Goal: Task Accomplishment & Management: Manage account settings

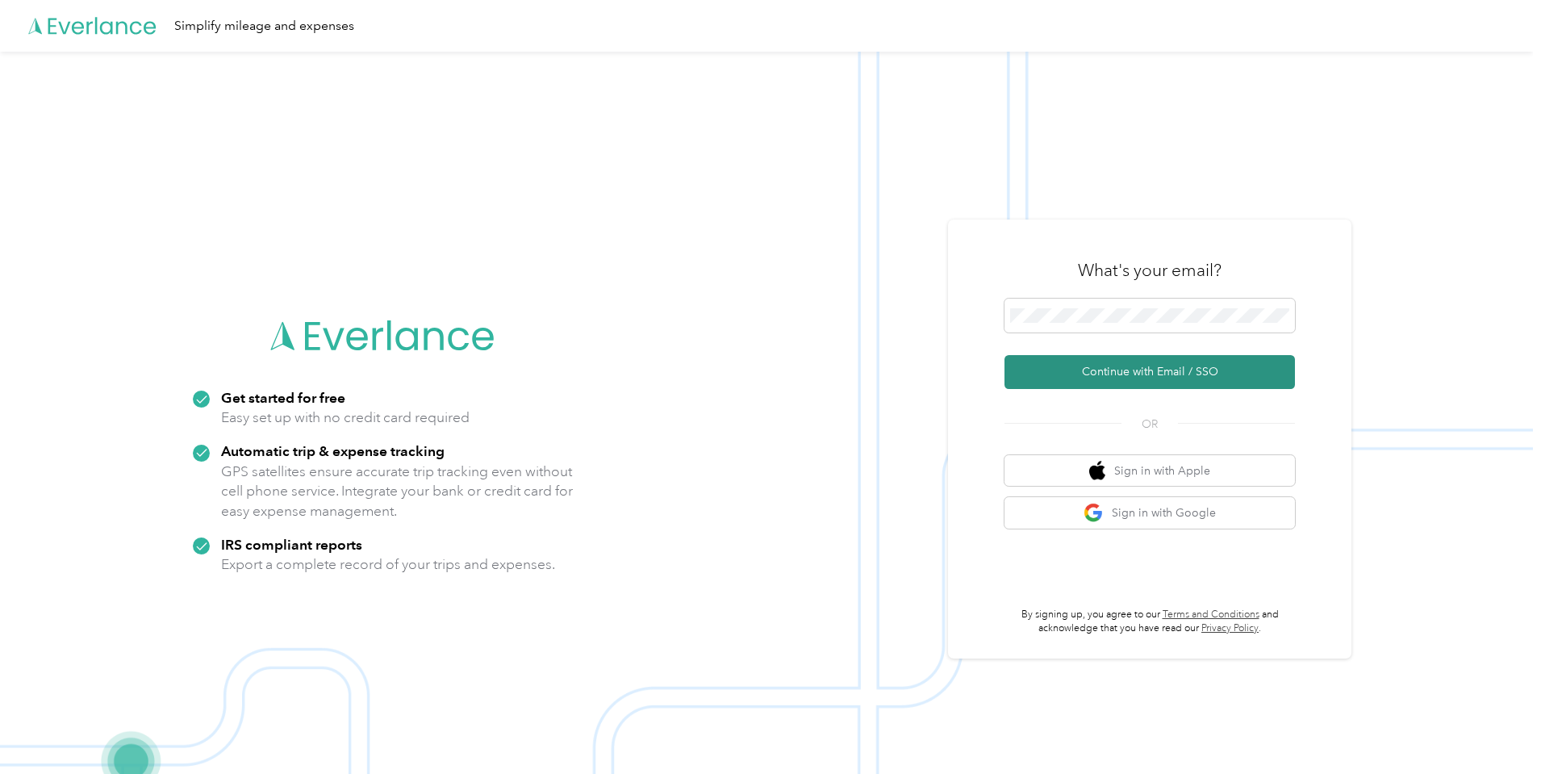
click at [1187, 368] on button "Continue with Email / SSO" at bounding box center [1150, 372] width 291 height 34
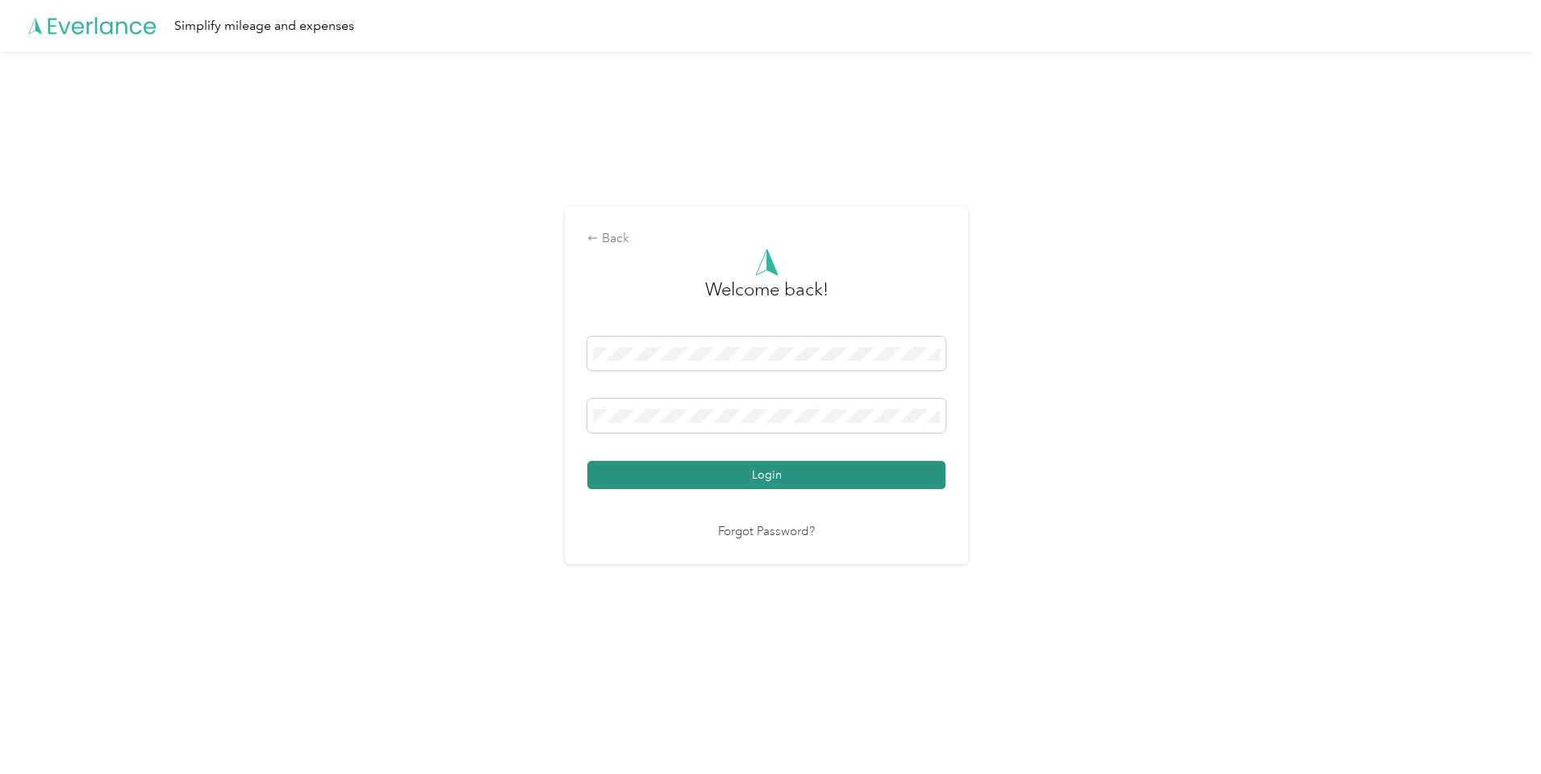
click at [756, 476] on button "Login" at bounding box center [766, 475] width 358 height 28
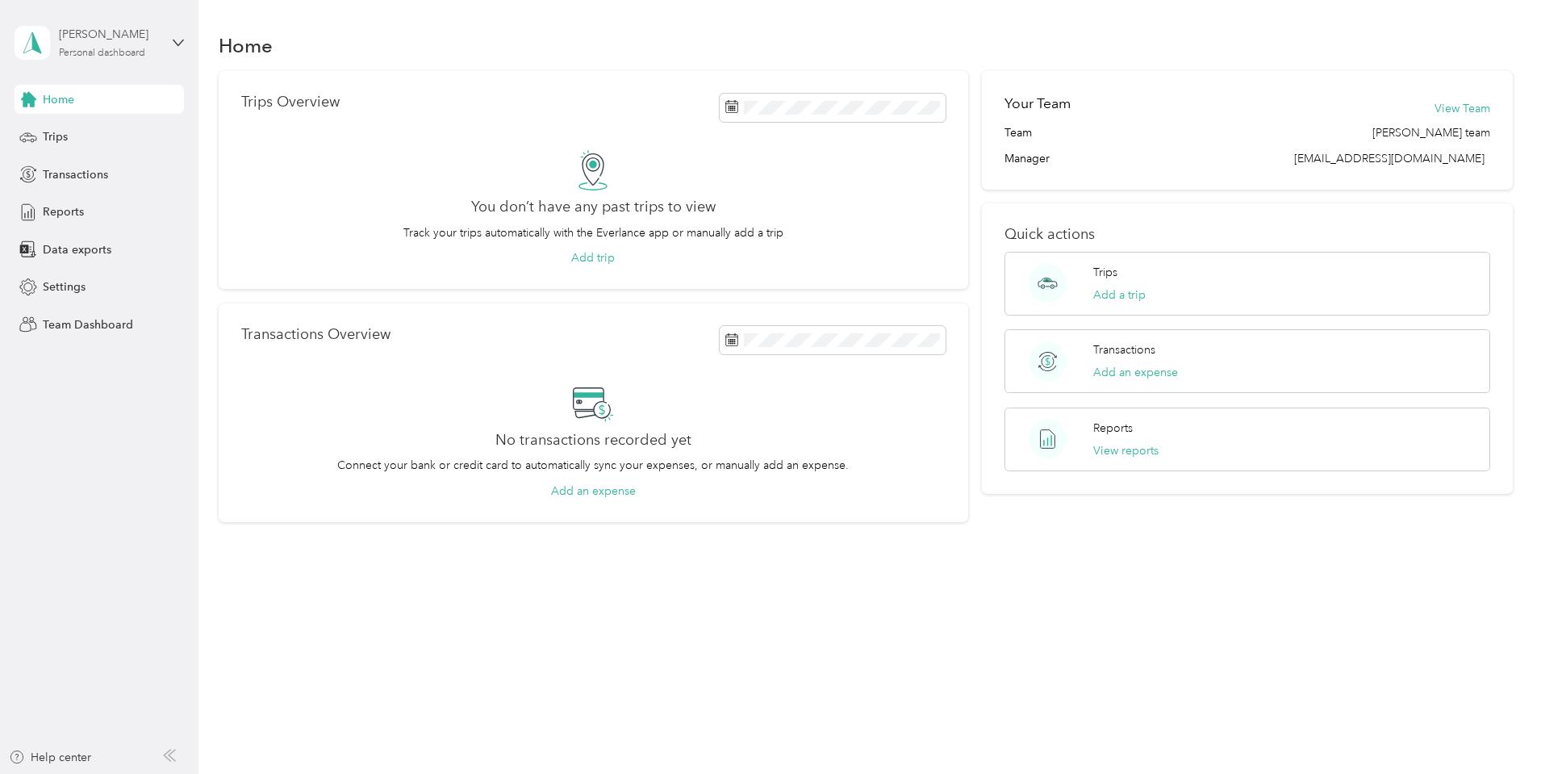
click at [94, 50] on div "Personal dashboard" at bounding box center [102, 53] width 86 height 10
click at [96, 140] on div "Team dashboard" at bounding box center [184, 133] width 317 height 28
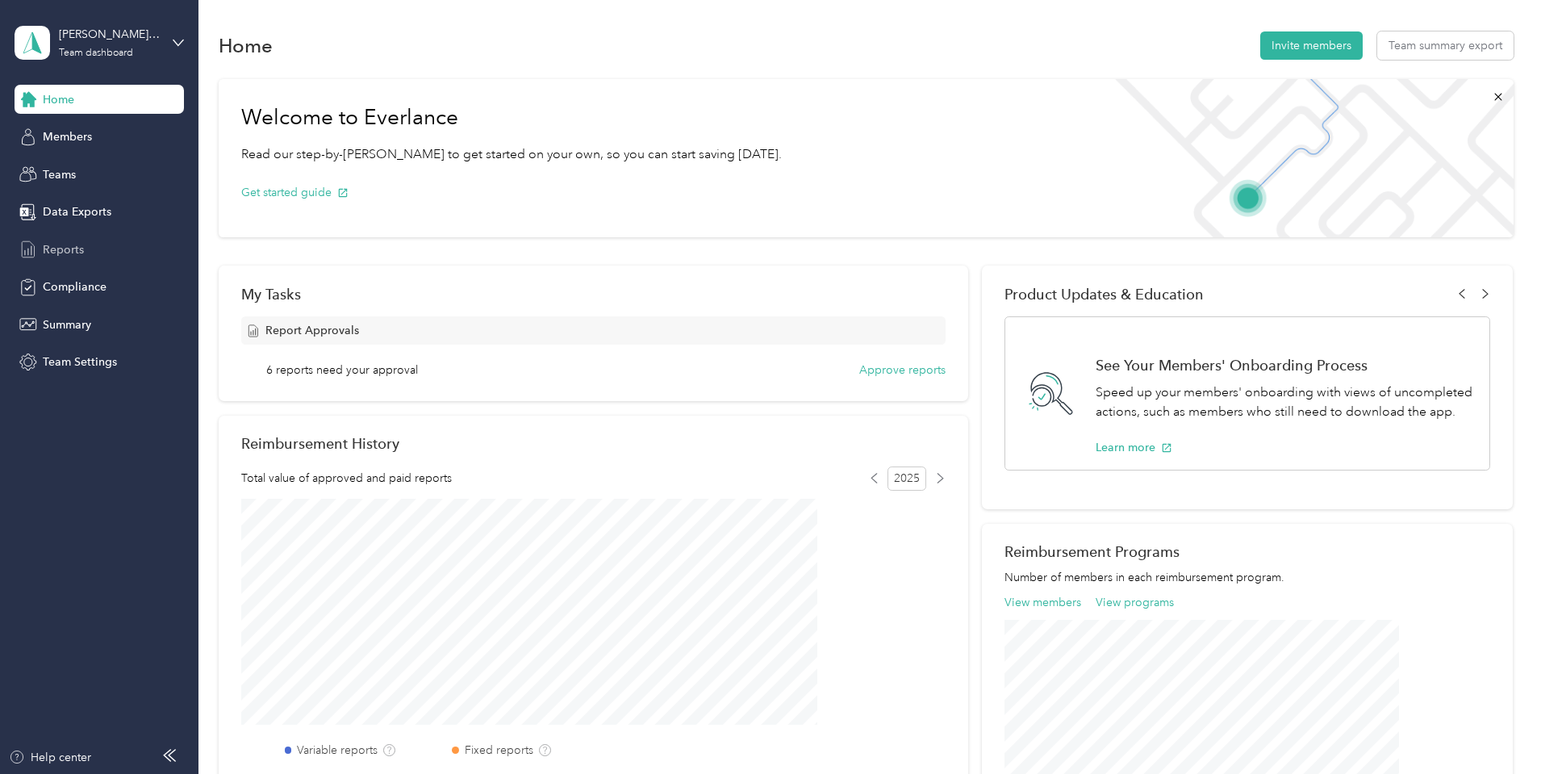
click at [70, 249] on span "Reports" at bounding box center [63, 249] width 41 height 17
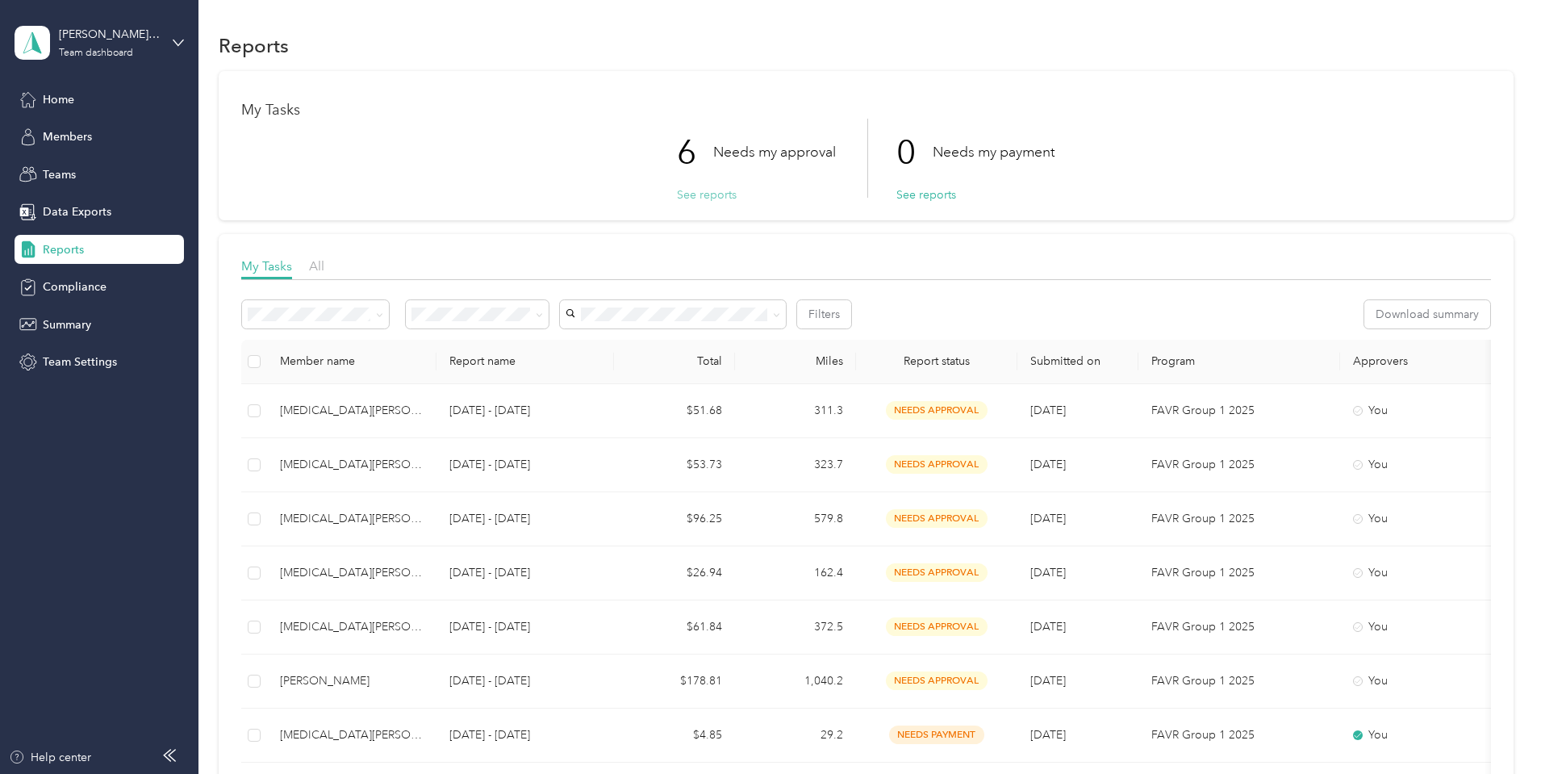
click at [696, 190] on button "See reports" at bounding box center [707, 194] width 60 height 17
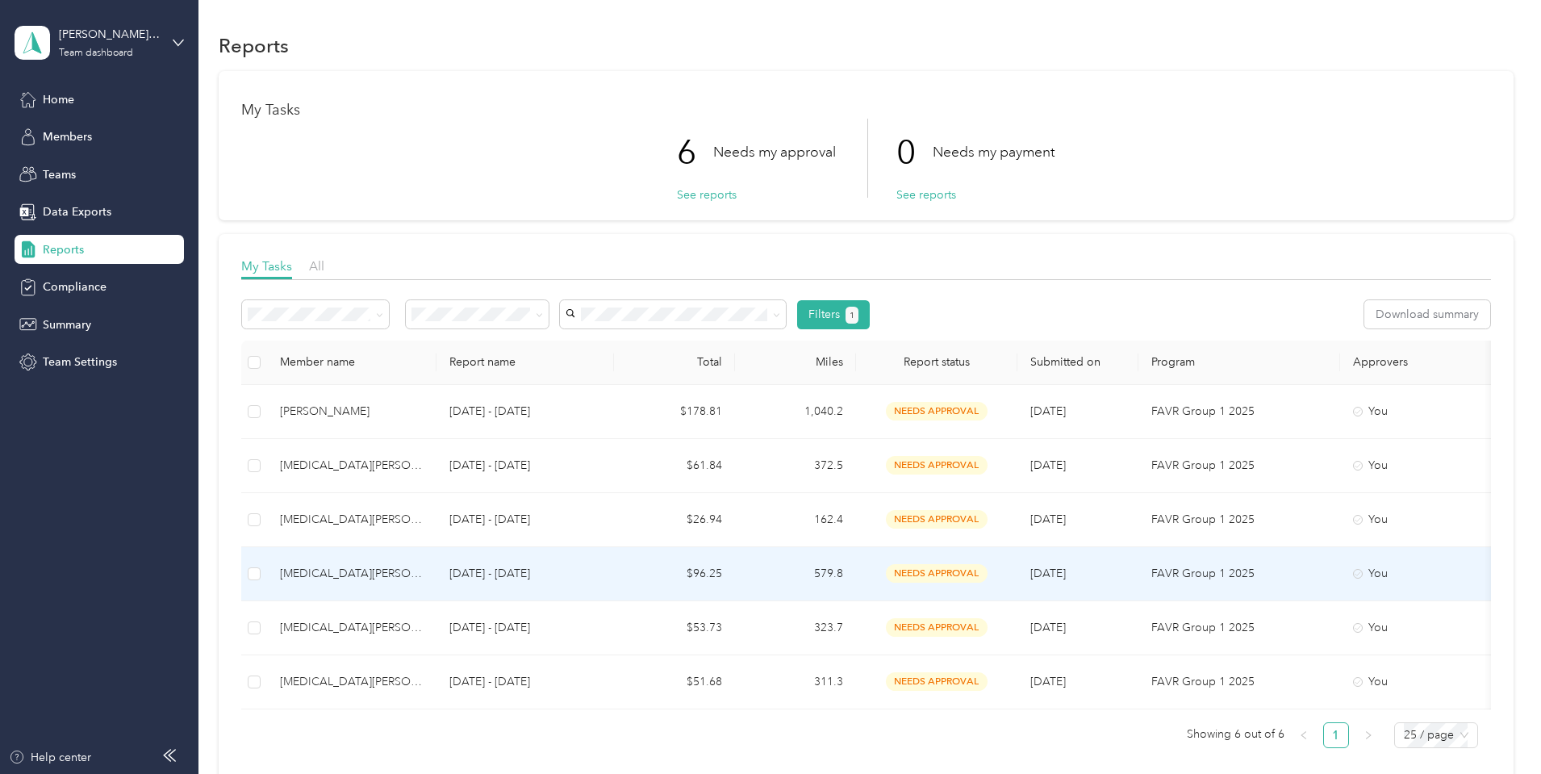
click at [601, 576] on p "[DATE] - [DATE]" at bounding box center [526, 574] width 152 height 18
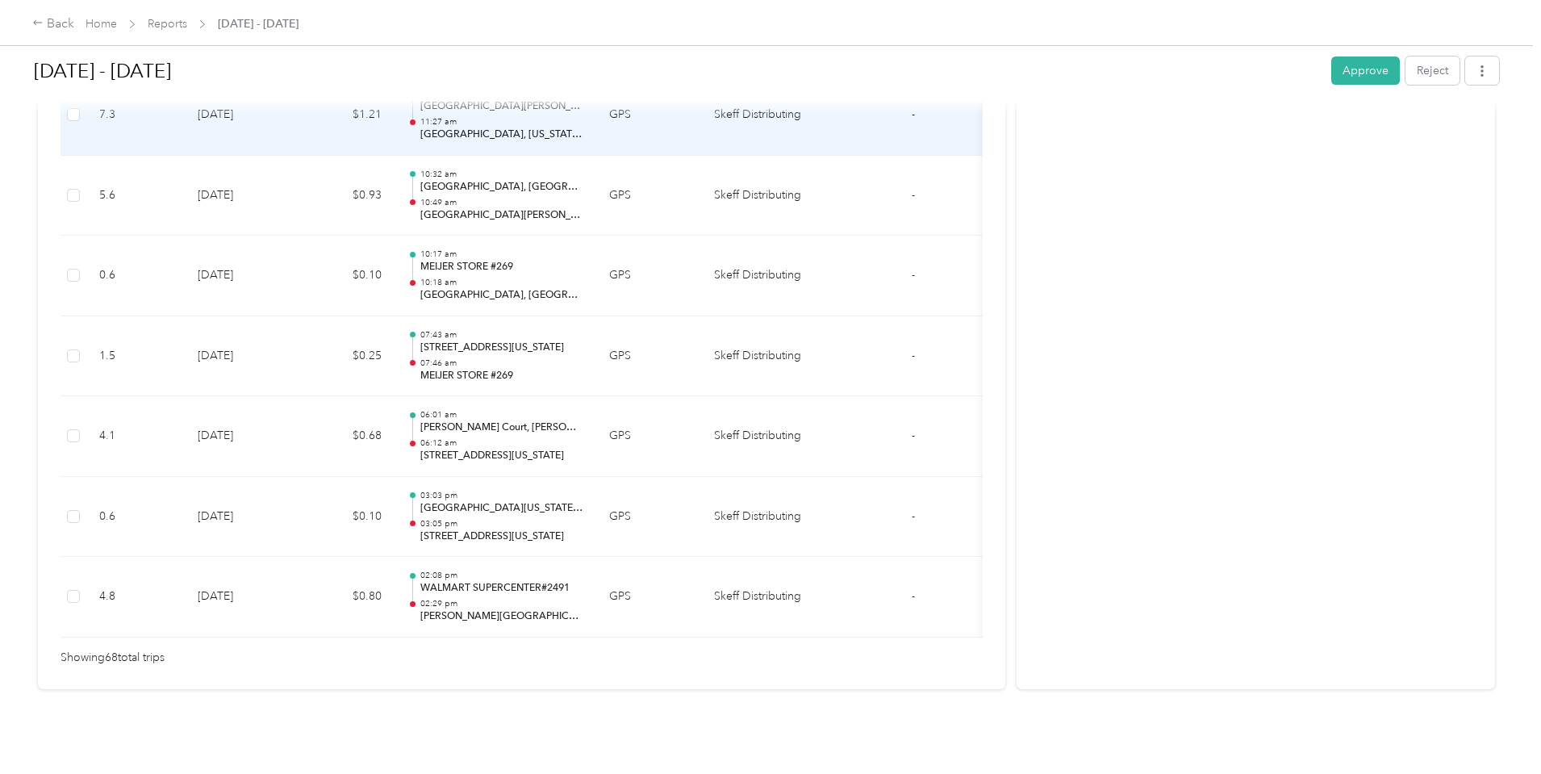
scroll to position [5430, 0]
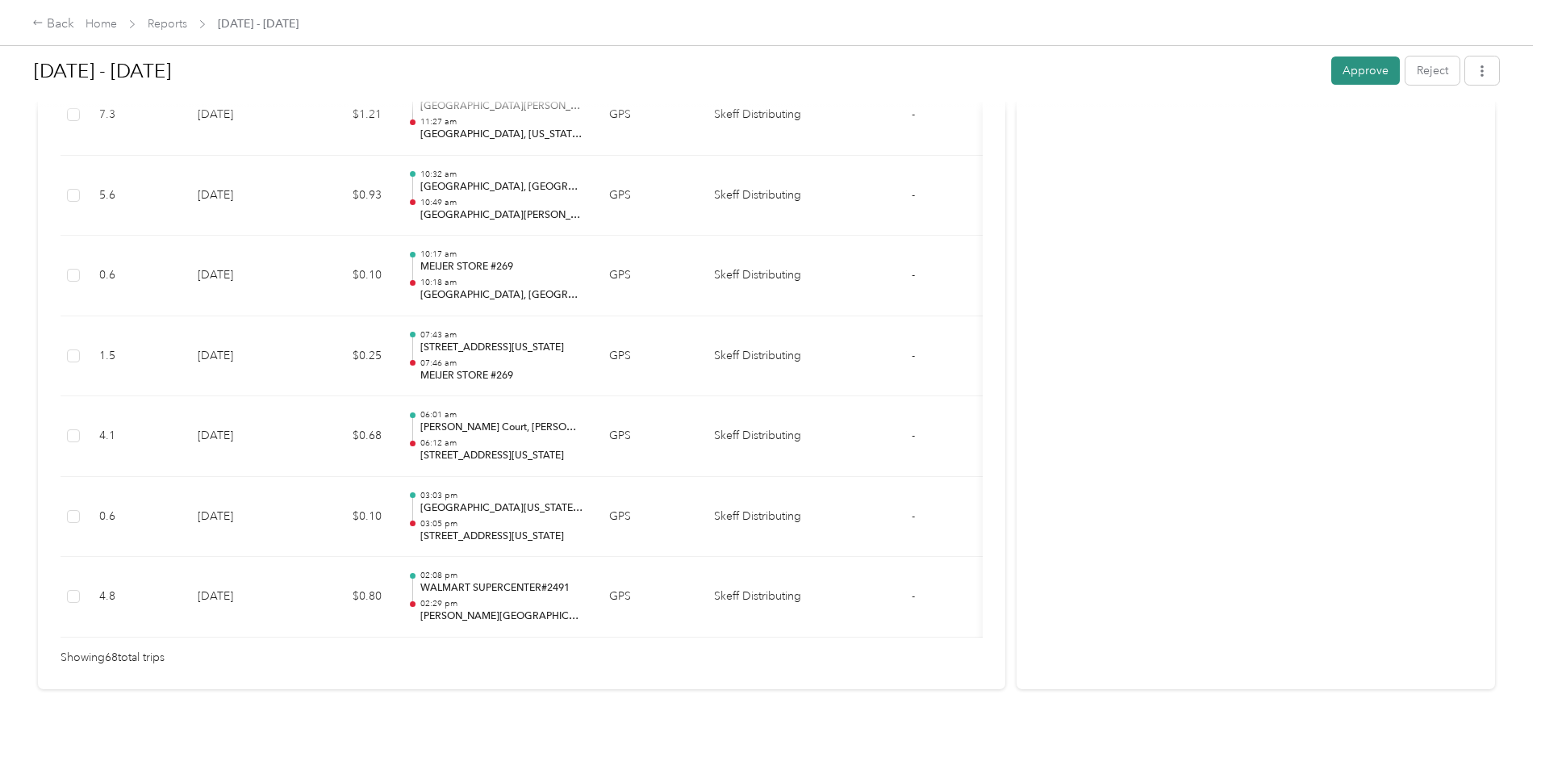
click at [1332, 69] on button "Approve" at bounding box center [1366, 70] width 69 height 28
click at [187, 23] on link "Reports" at bounding box center [168, 24] width 40 height 14
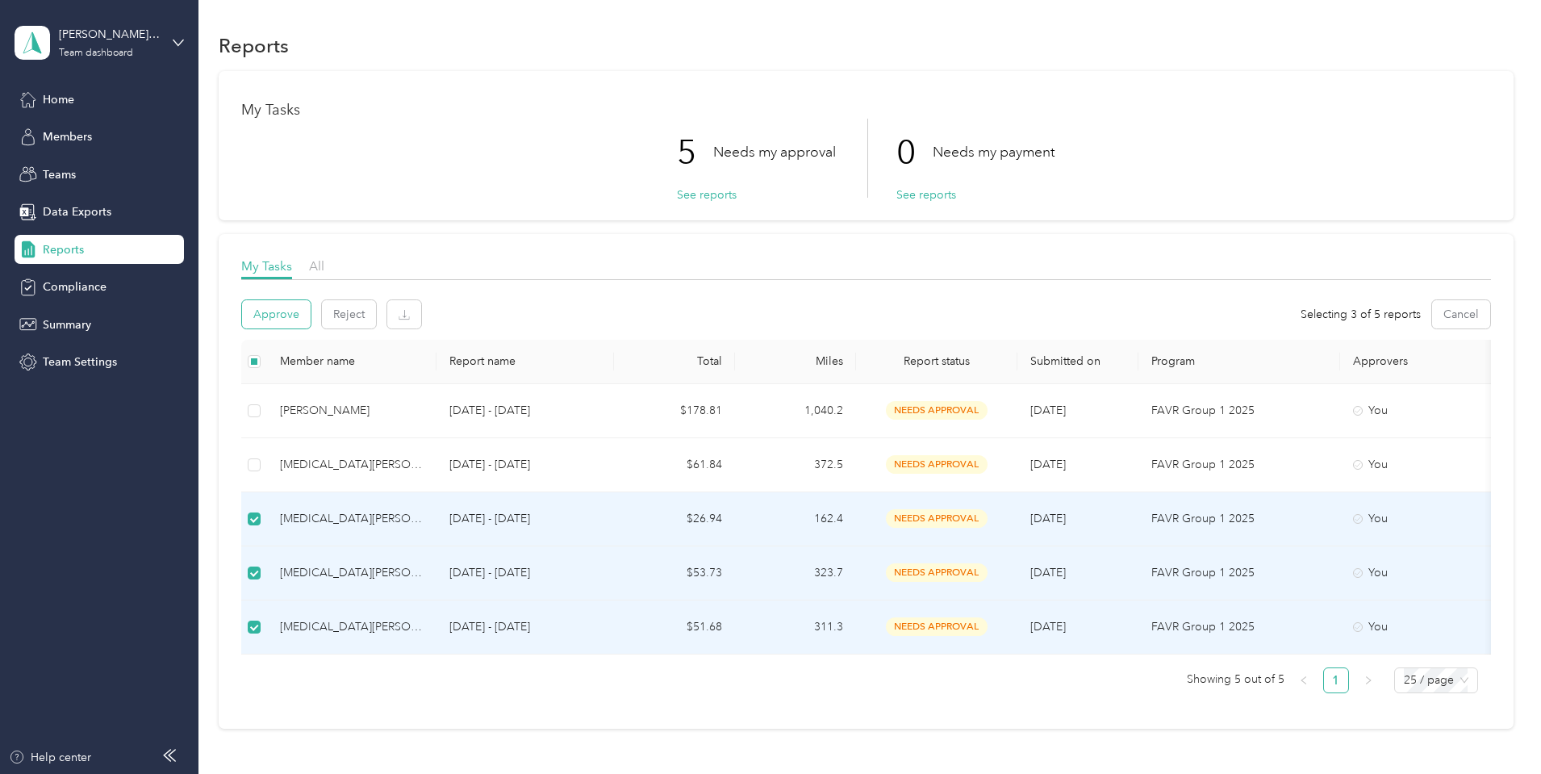
click at [311, 318] on button "Approve" at bounding box center [276, 314] width 69 height 28
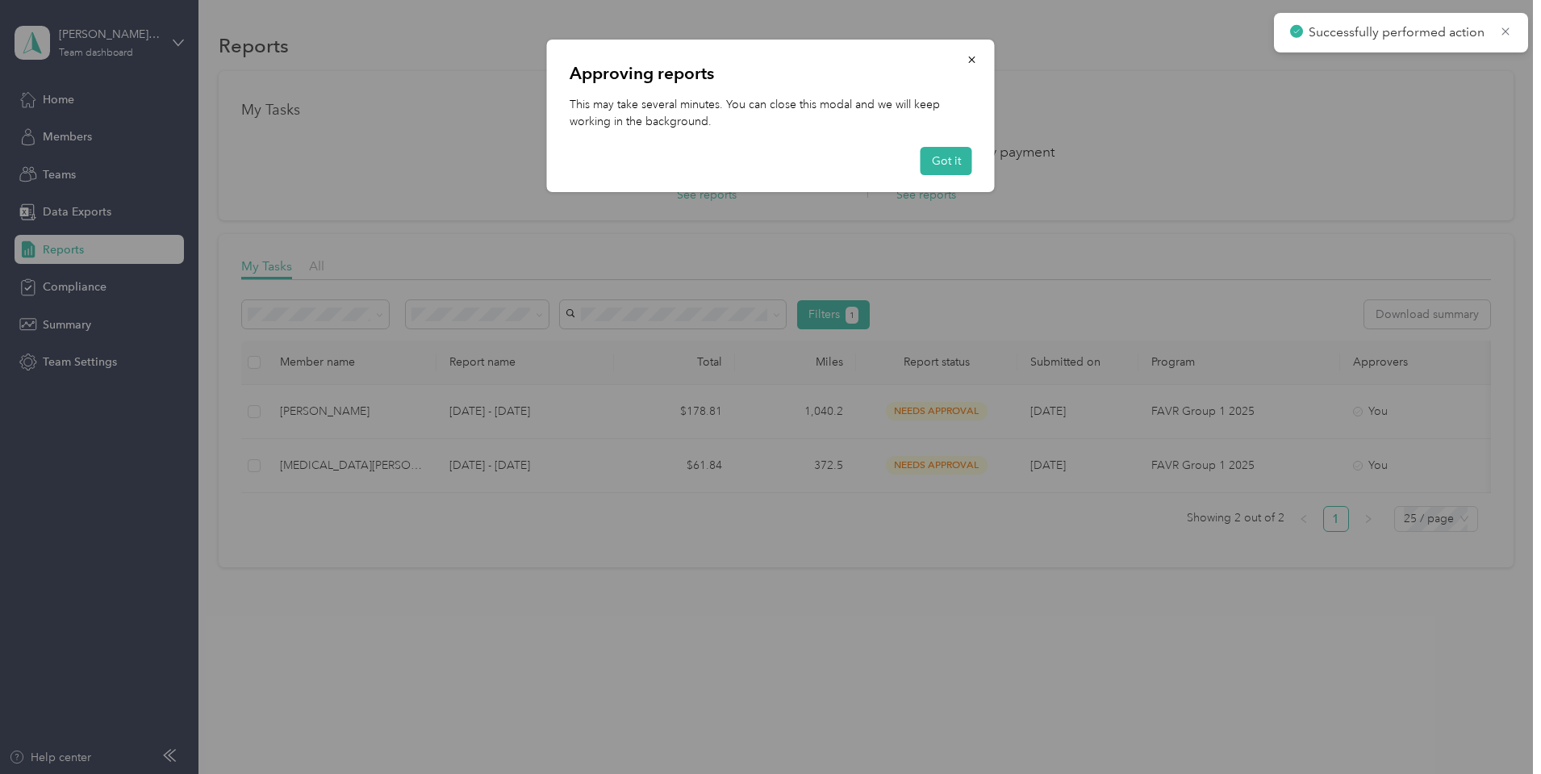
click at [359, 464] on div at bounding box center [770, 387] width 1541 height 774
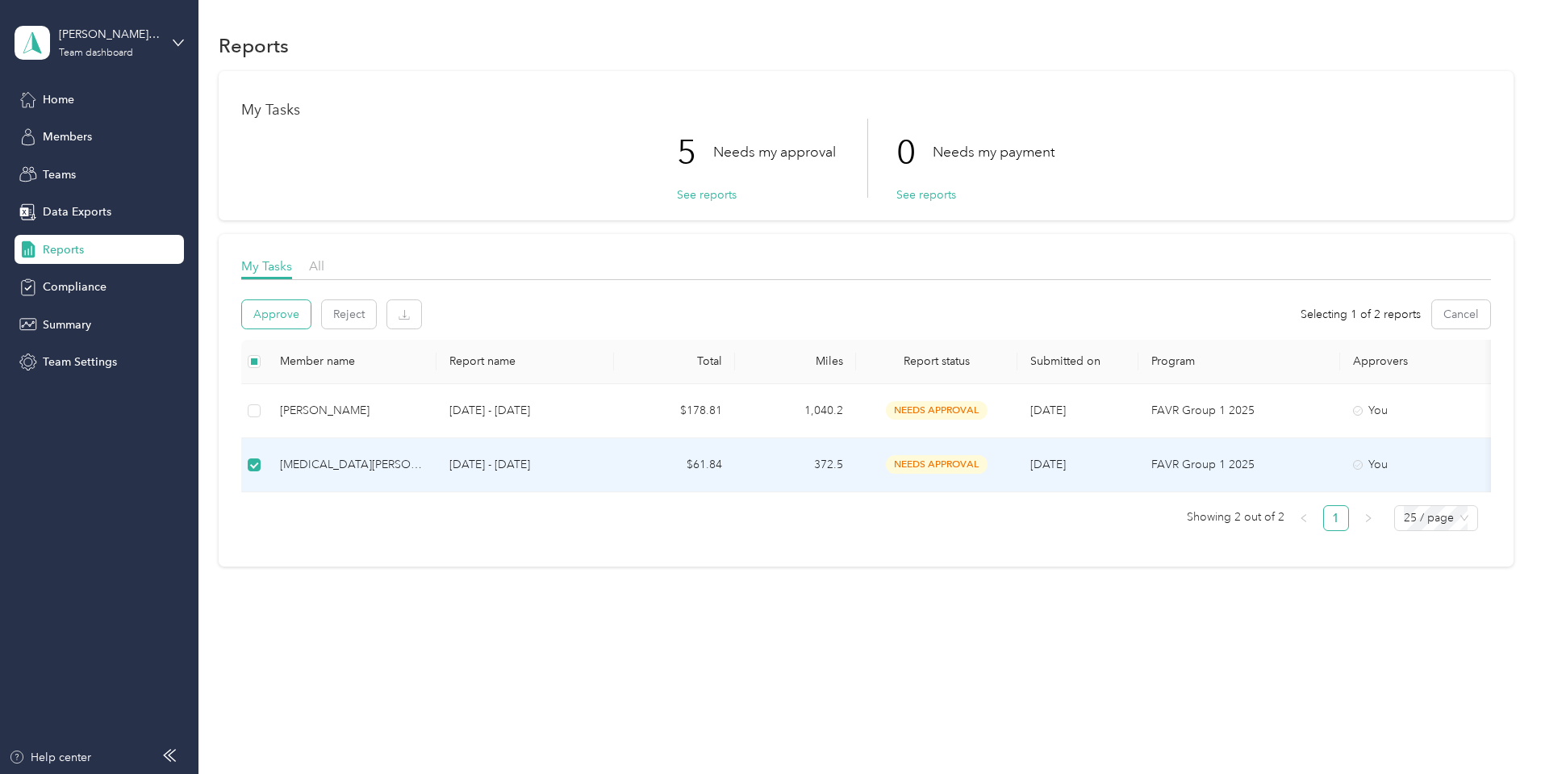
click at [311, 320] on button "Approve" at bounding box center [276, 314] width 69 height 28
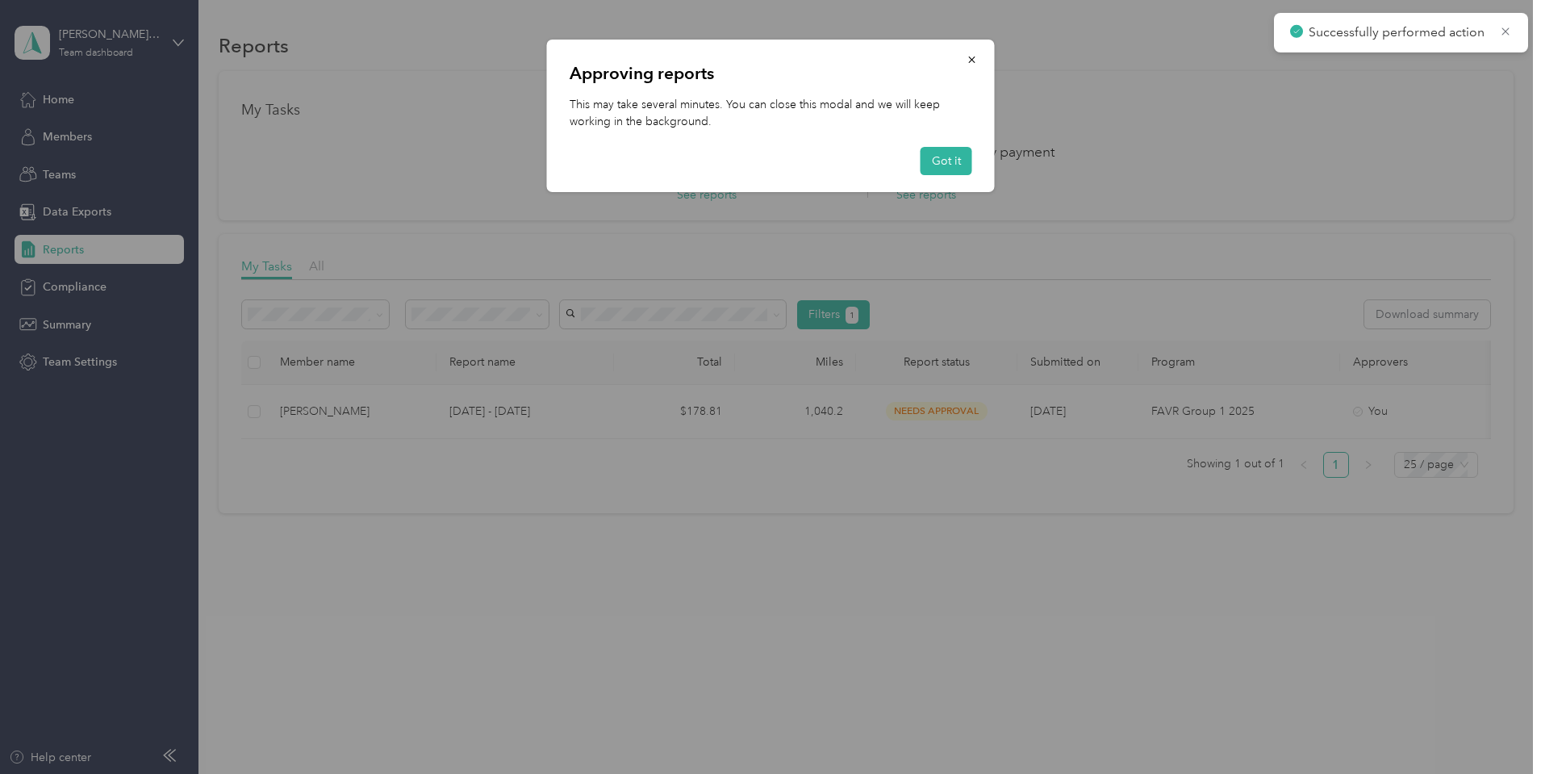
click at [461, 416] on div at bounding box center [770, 387] width 1541 height 774
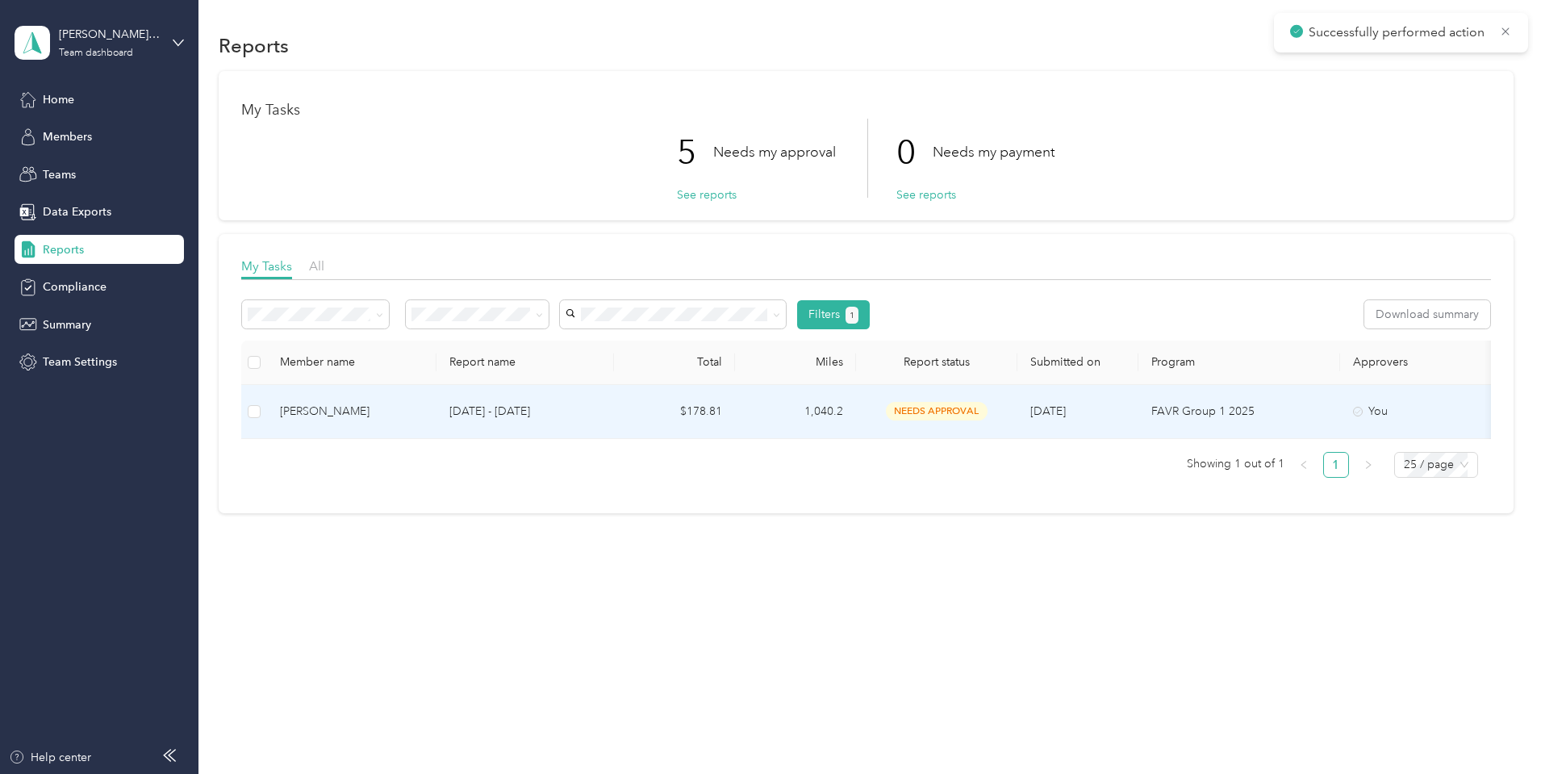
click at [424, 408] on div "[PERSON_NAME]" at bounding box center [352, 412] width 144 height 18
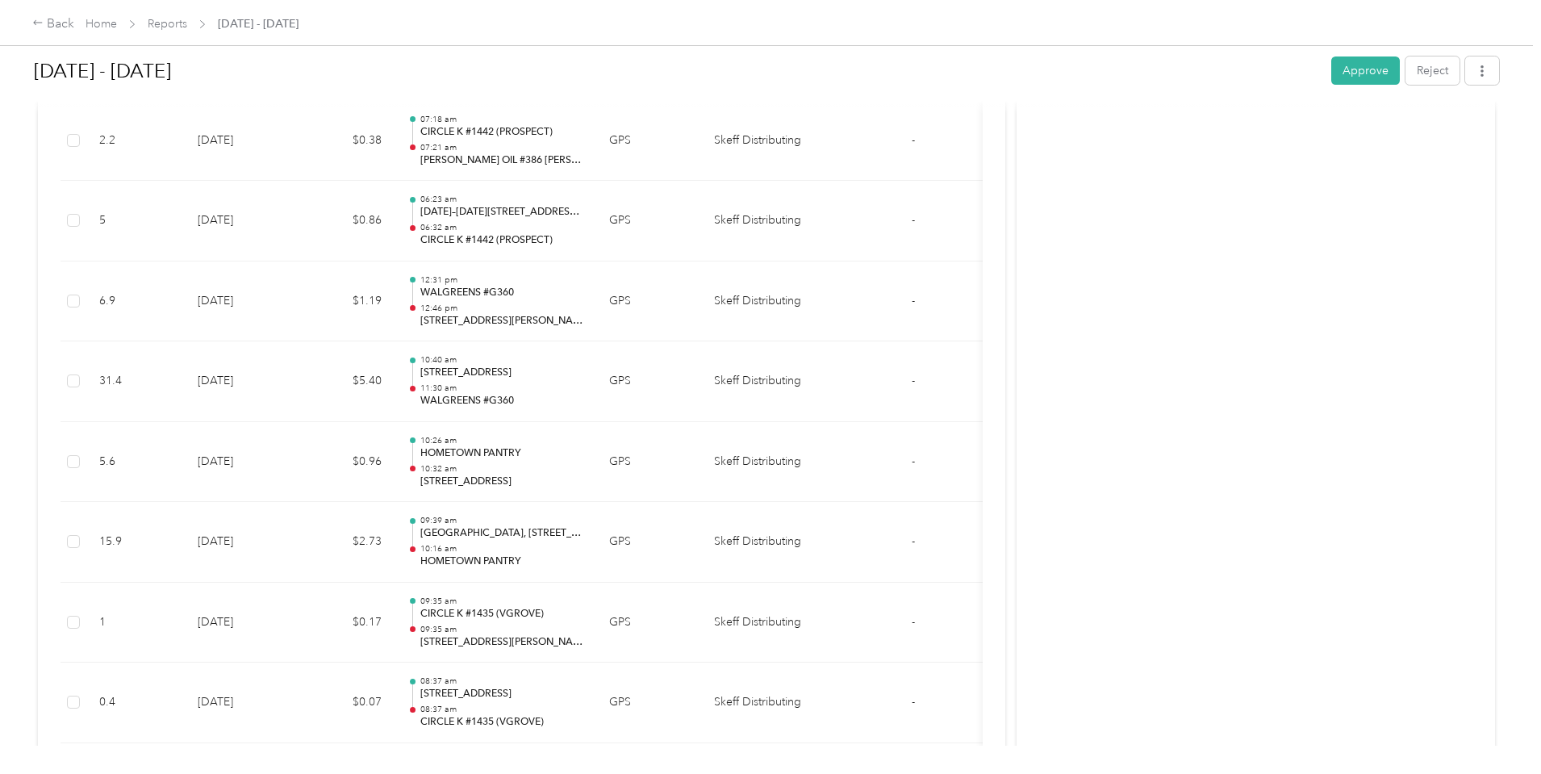
scroll to position [11540, 0]
